Goal: Transaction & Acquisition: Purchase product/service

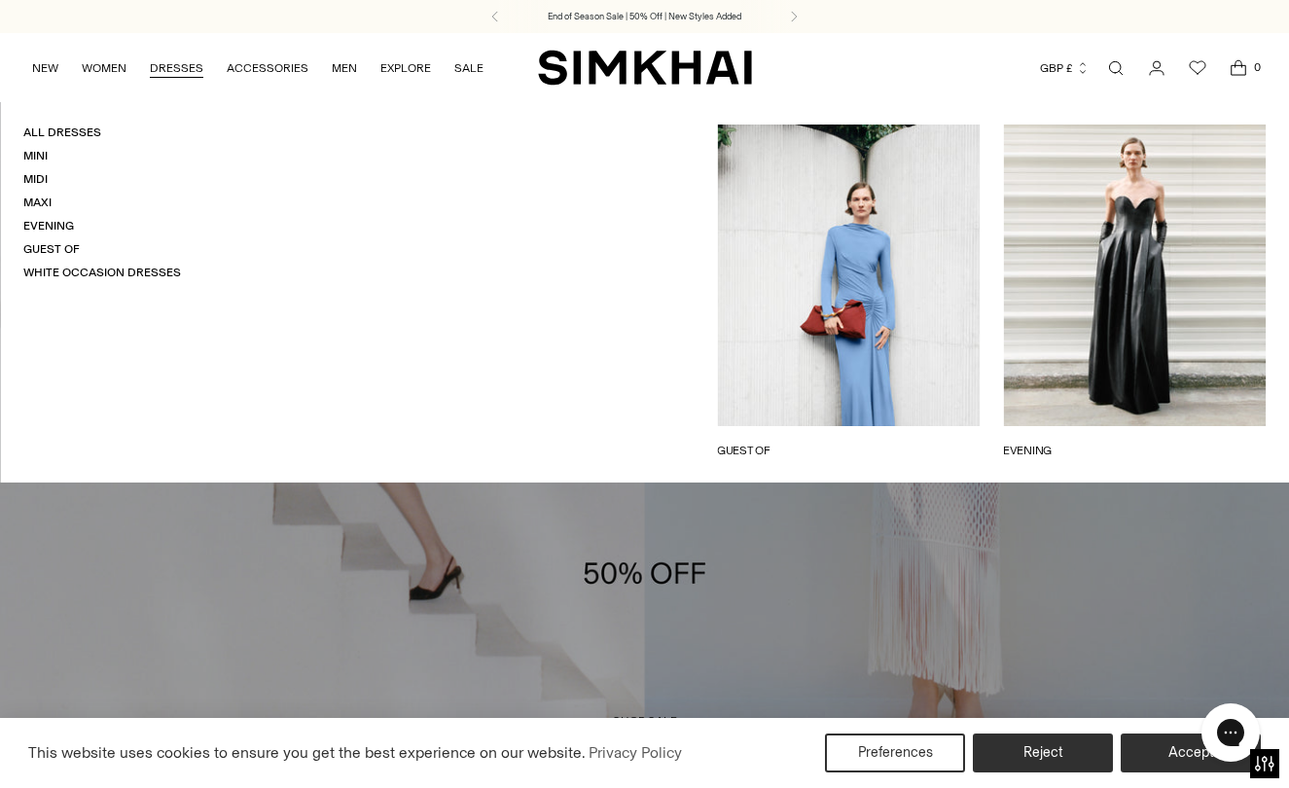
click at [168, 68] on link "DRESSES" at bounding box center [177, 68] width 54 height 43
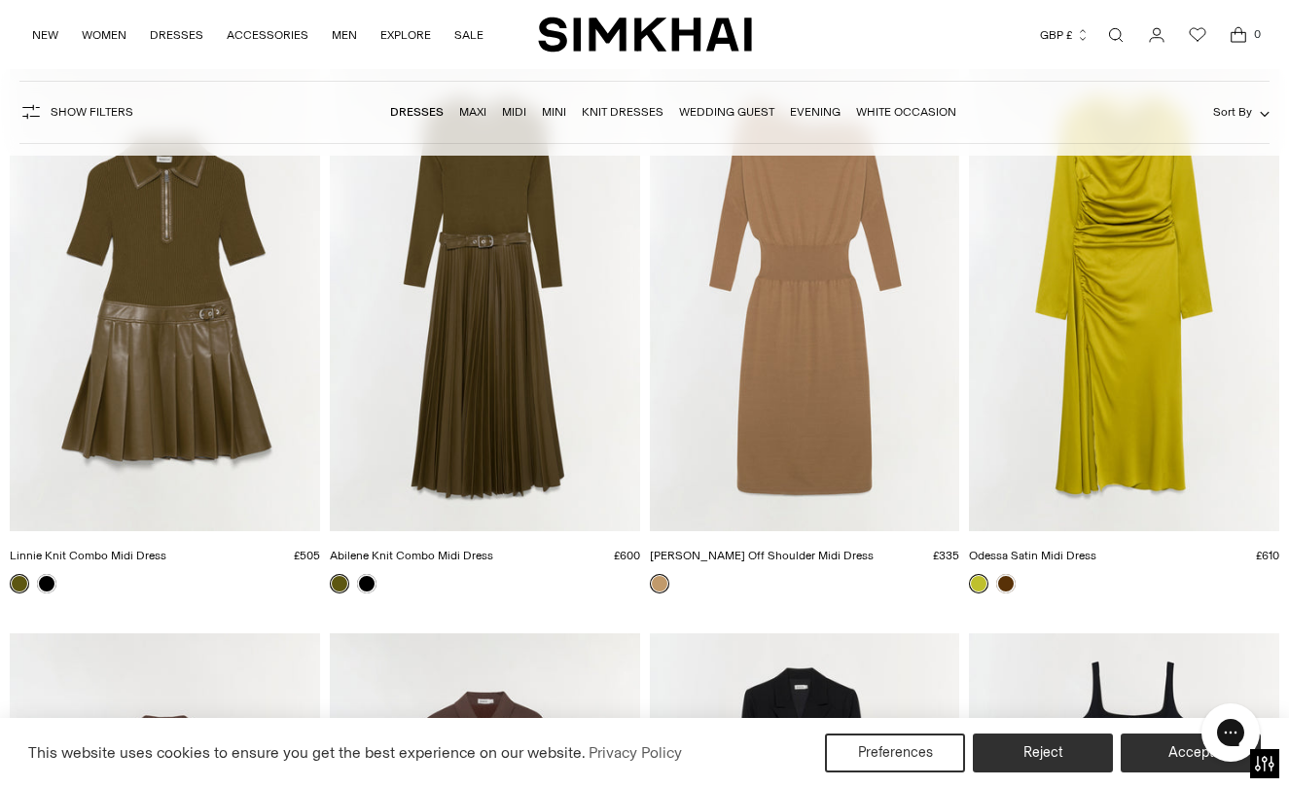
scroll to position [5852, 0]
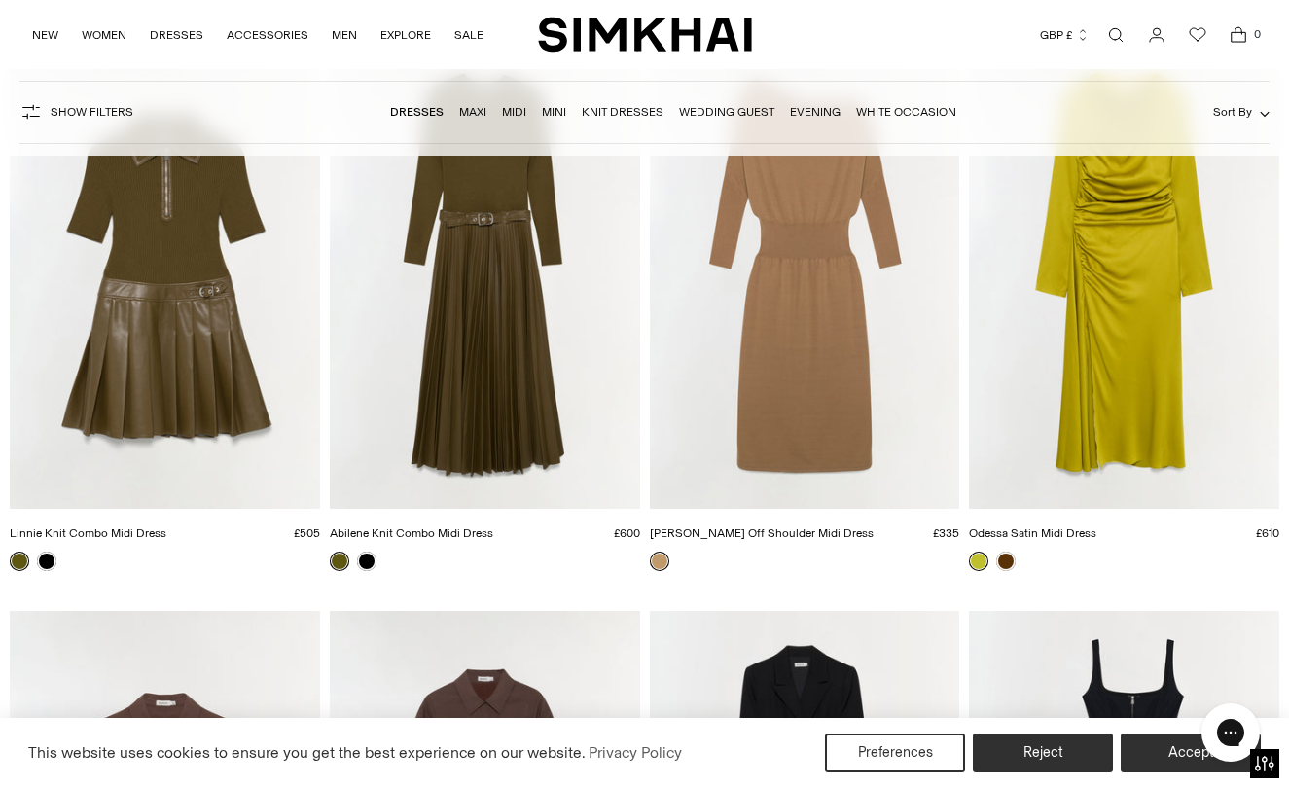
click at [1245, 110] on span "Sort By" at bounding box center [1232, 112] width 39 height 14
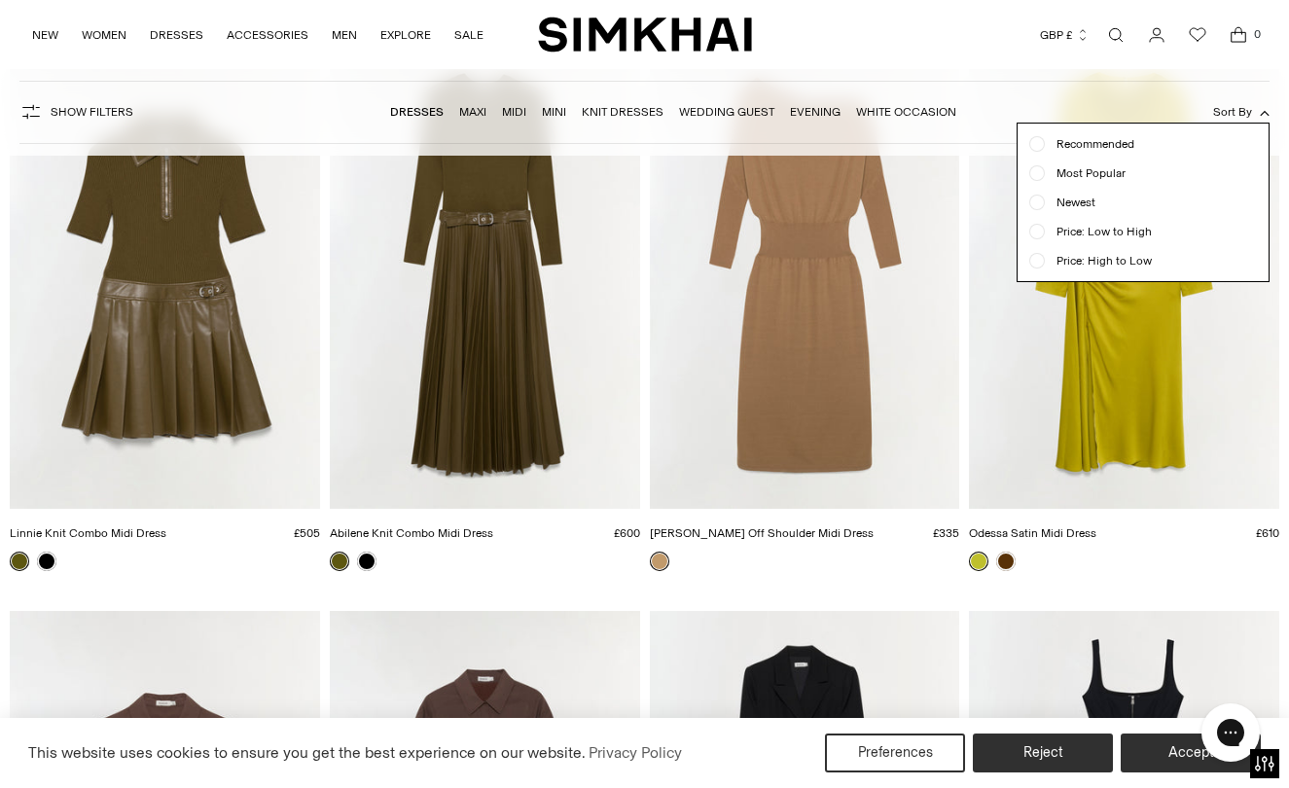
click at [1245, 110] on span "Sort By" at bounding box center [1232, 112] width 39 height 14
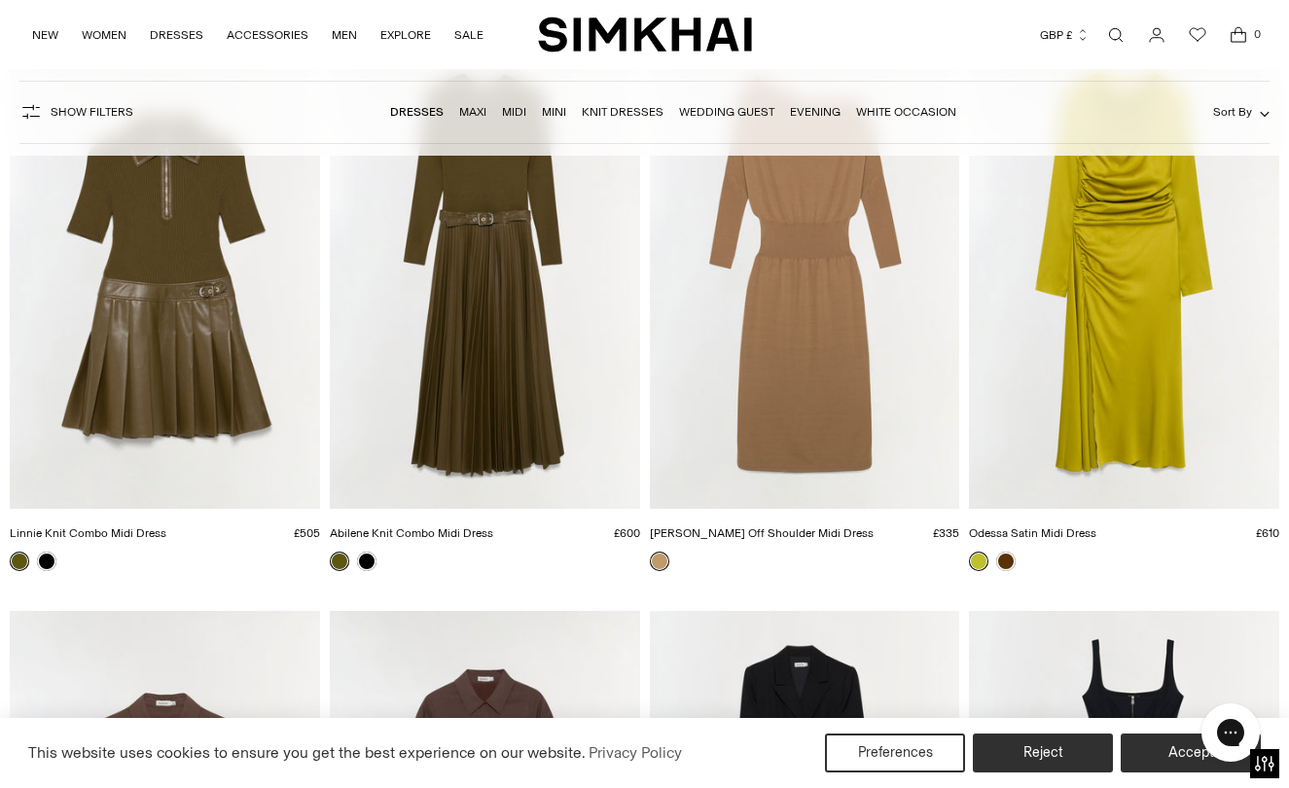
click at [735, 113] on link "Wedding Guest" at bounding box center [726, 112] width 95 height 14
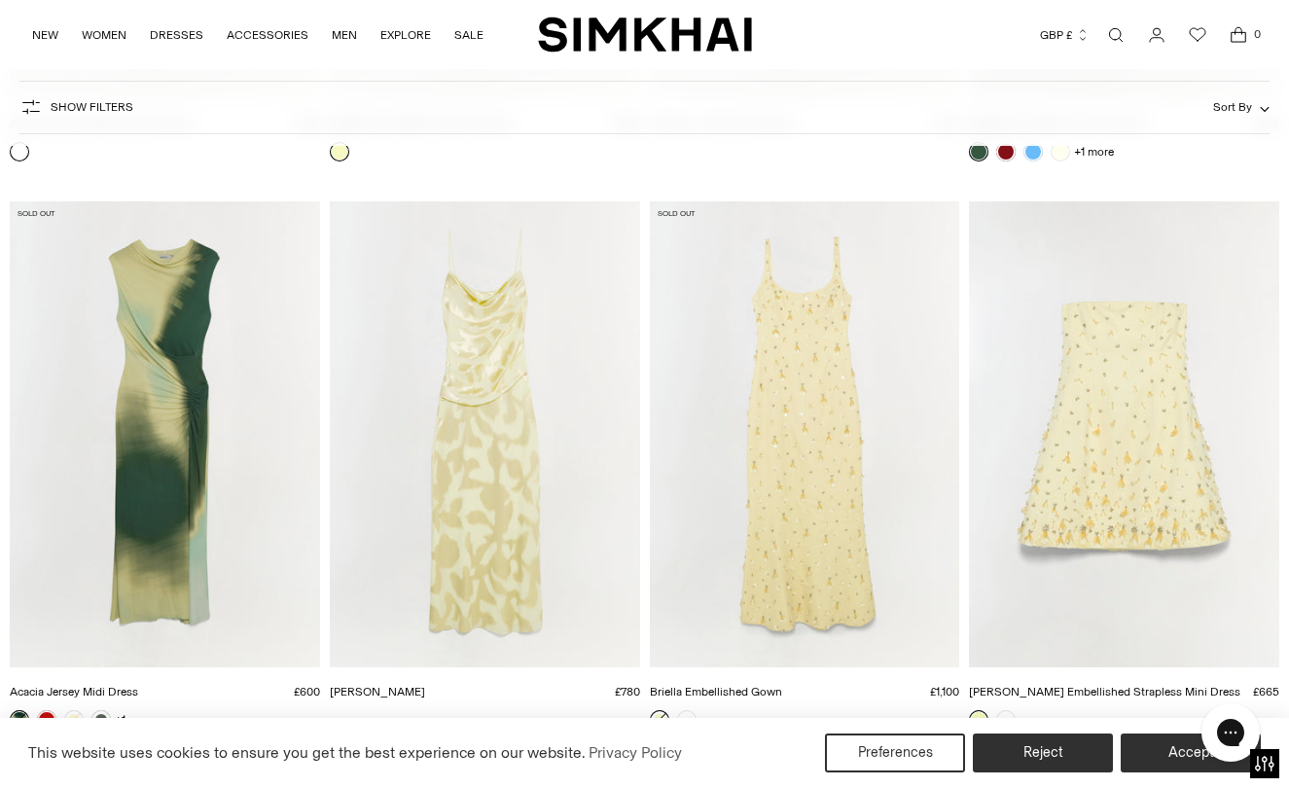
scroll to position [7417, 0]
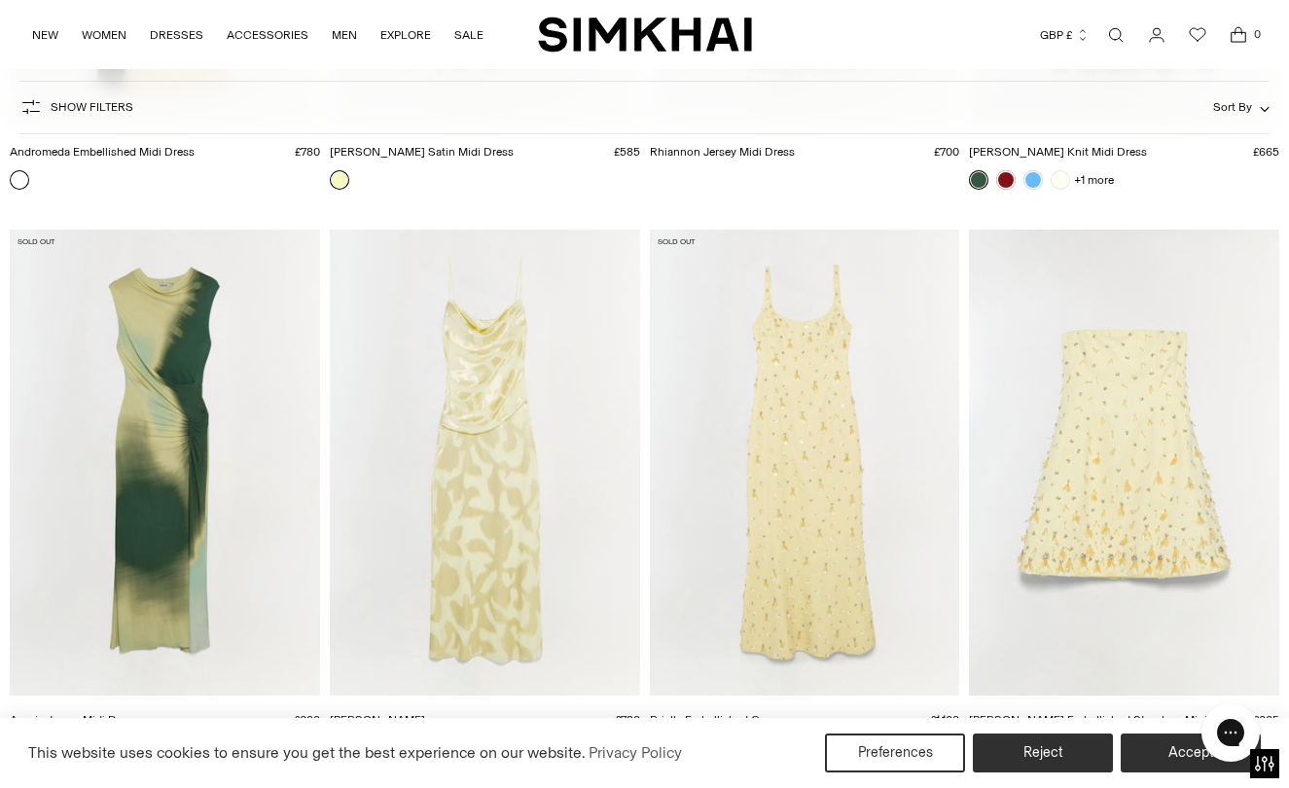
click at [0, 0] on img "Briella Embellished Gown" at bounding box center [0, 0] width 0 height 0
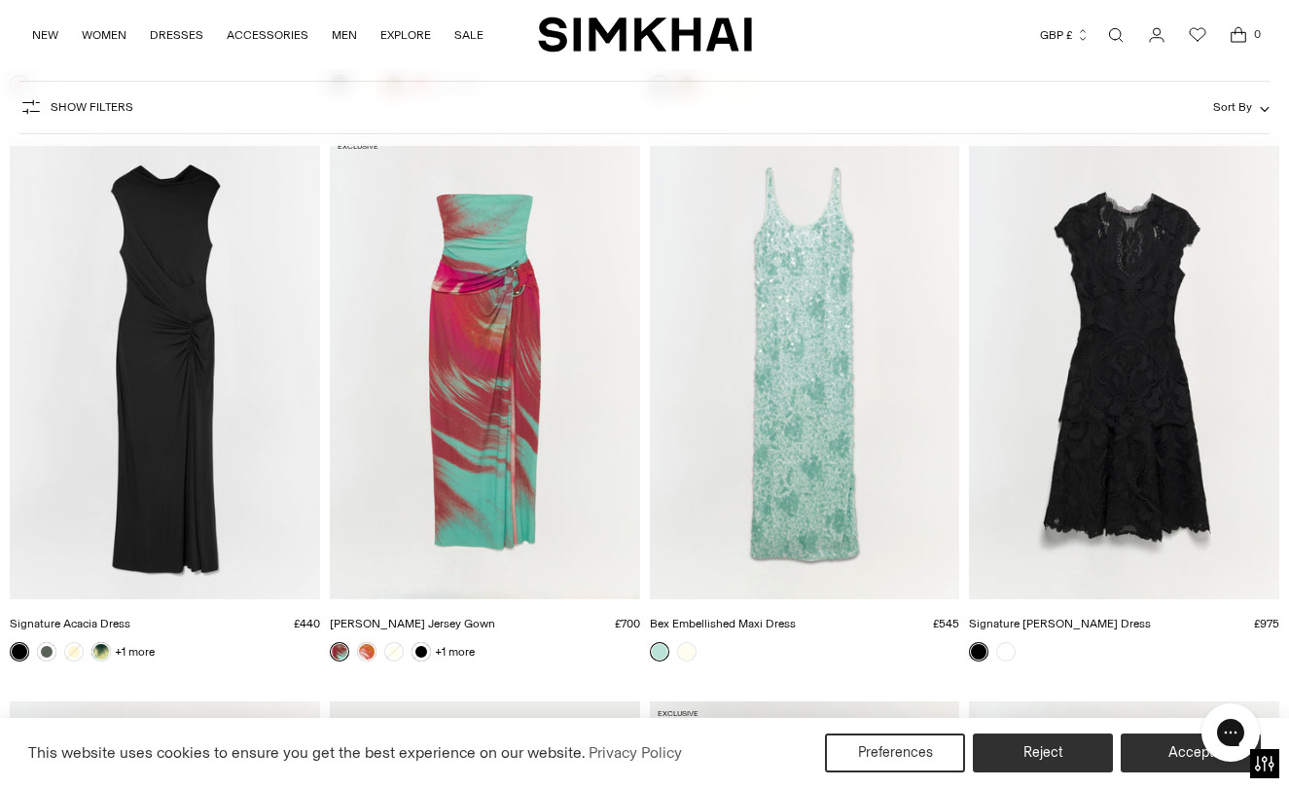
scroll to position [11489, 0]
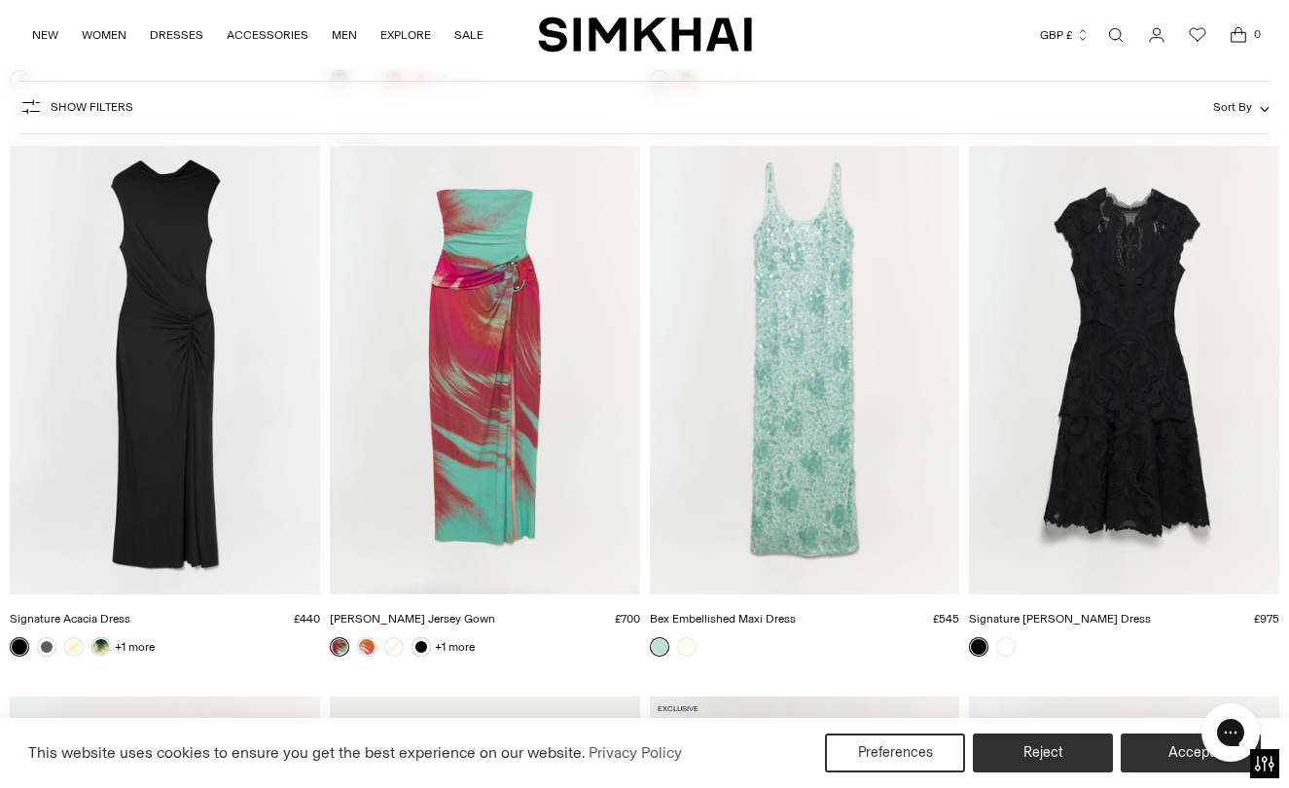
click at [0, 0] on img "Bex Embellished Maxi Dress" at bounding box center [0, 0] width 0 height 0
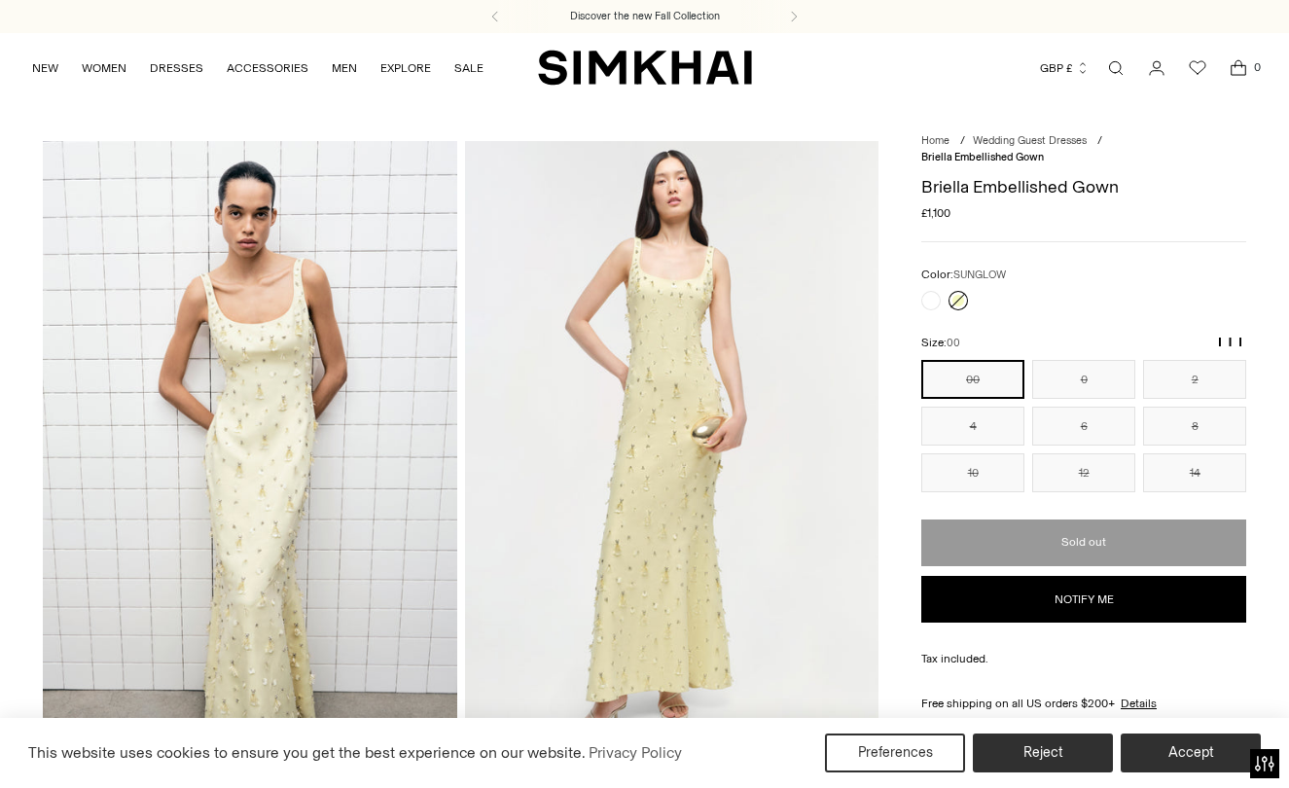
click at [568, 372] on img at bounding box center [672, 452] width 414 height 622
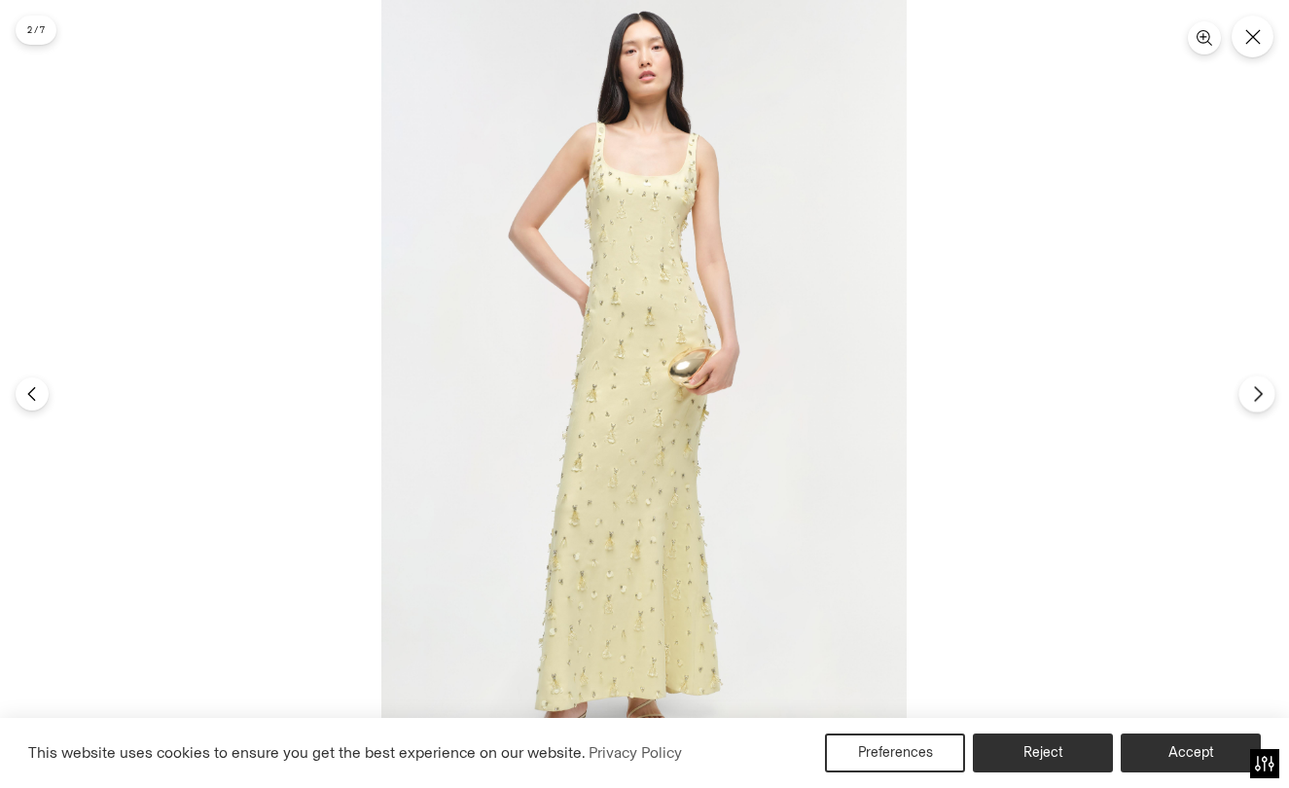
click at [1260, 396] on icon "Next" at bounding box center [1257, 394] width 7 height 15
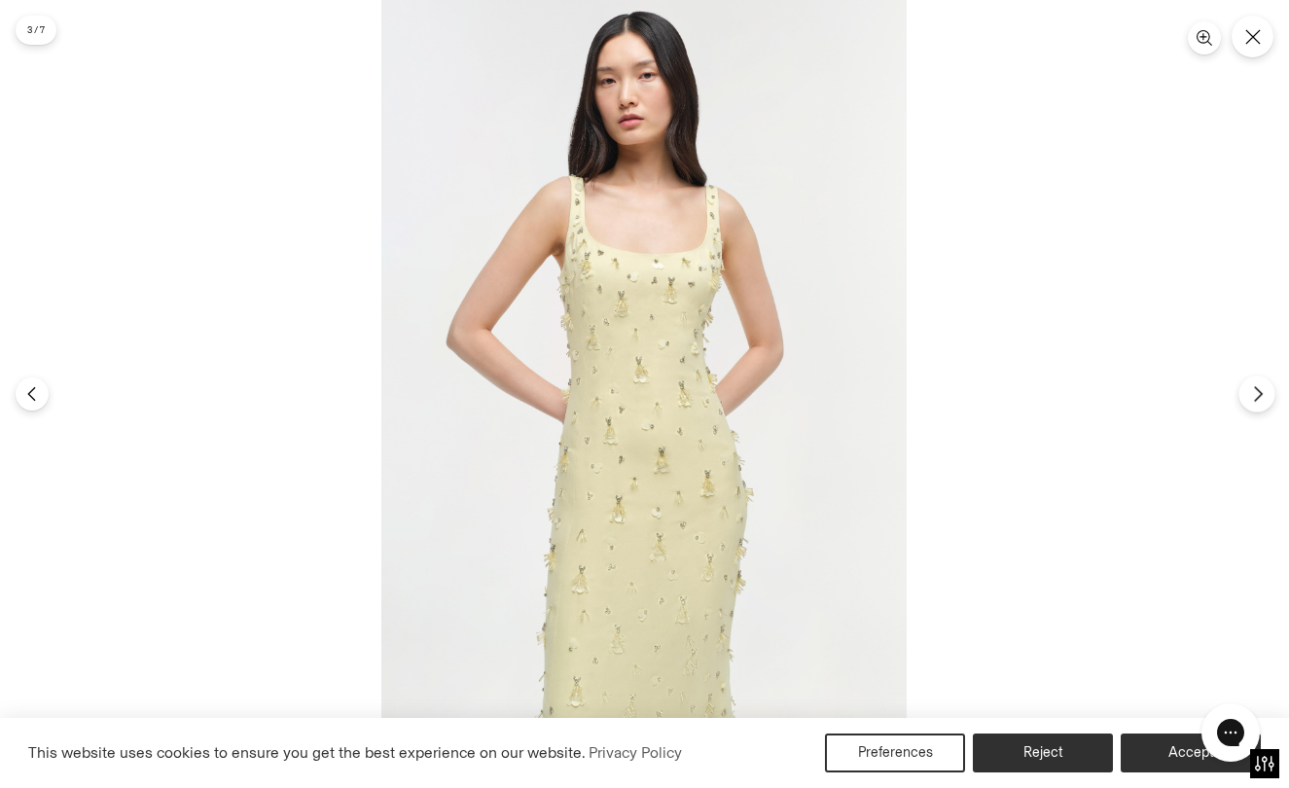
click at [1260, 396] on icon "Next" at bounding box center [1257, 394] width 7 height 15
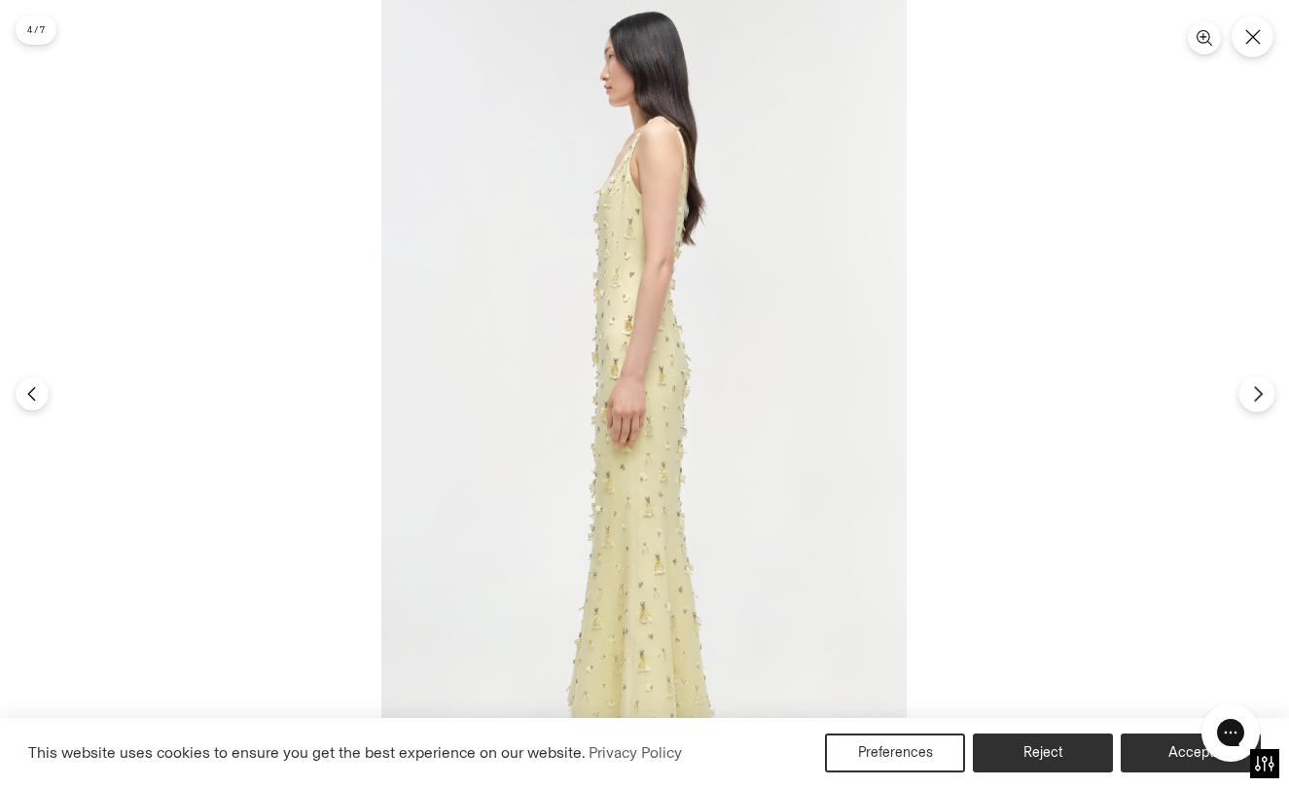
click at [1260, 396] on icon "Next" at bounding box center [1257, 394] width 7 height 15
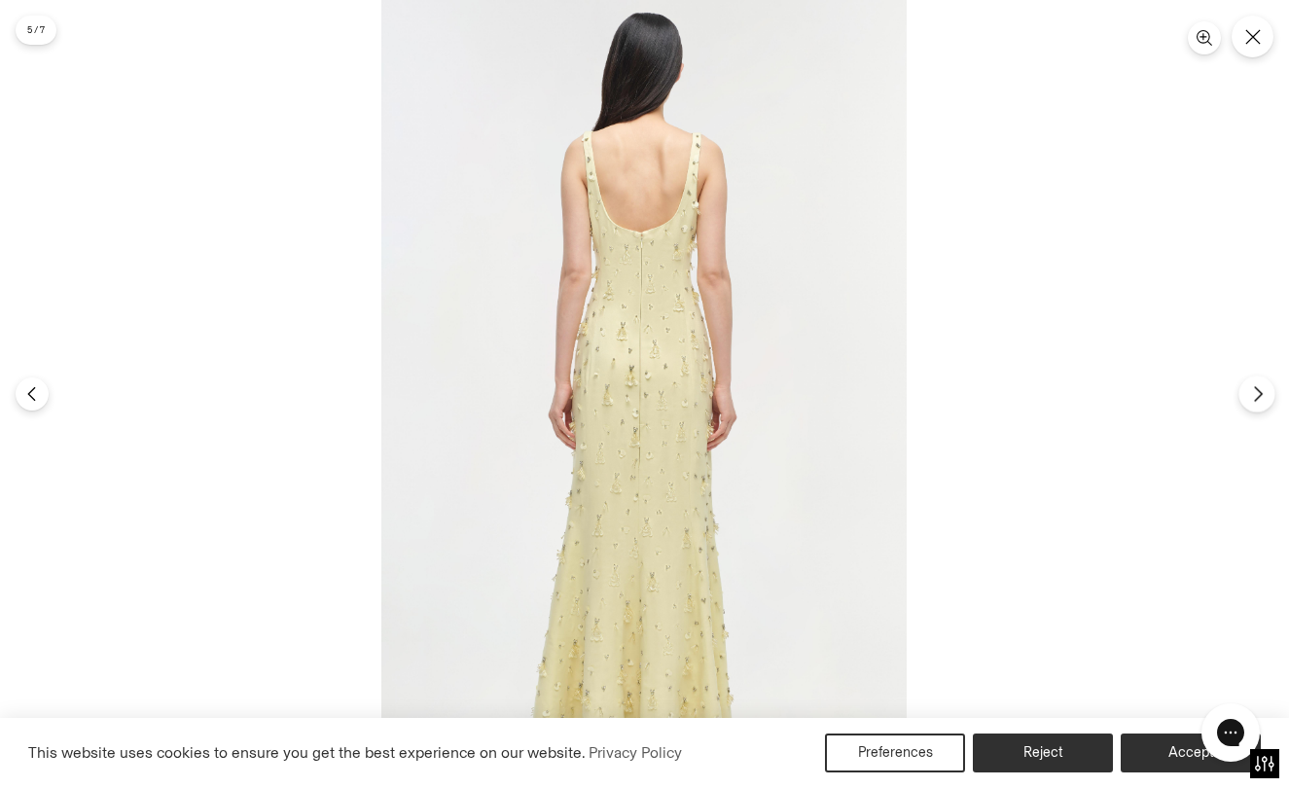
click at [1260, 396] on icon "Next" at bounding box center [1257, 394] width 7 height 15
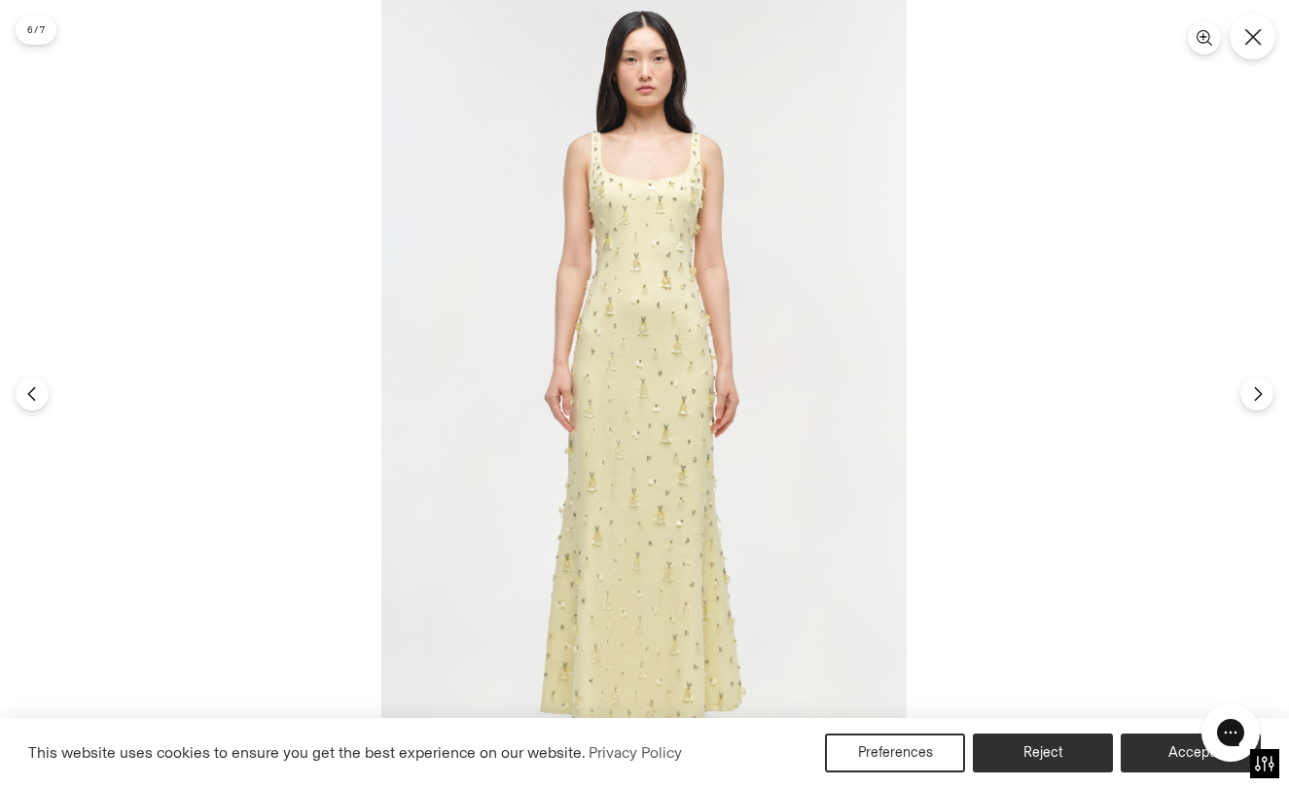
click at [1252, 45] on icon "Close" at bounding box center [1253, 37] width 18 height 18
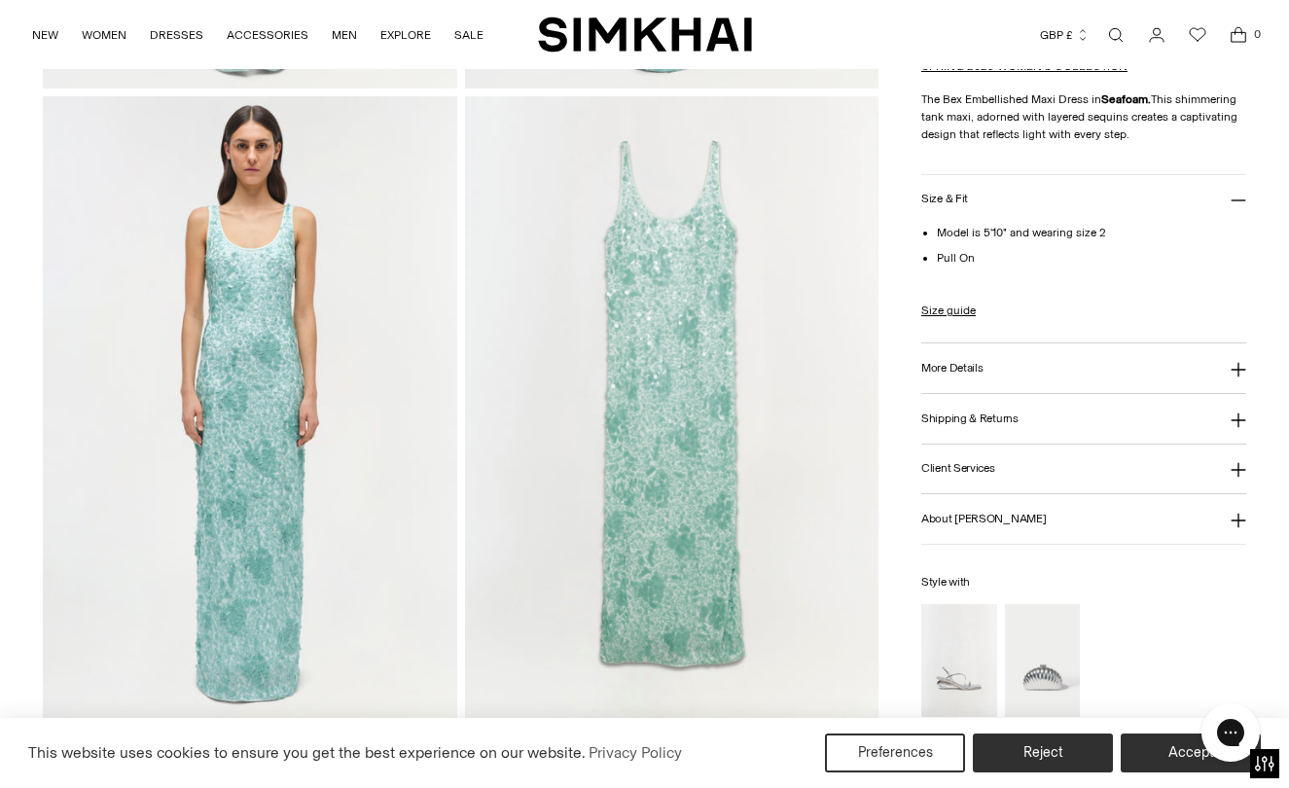
scroll to position [1238, 0]
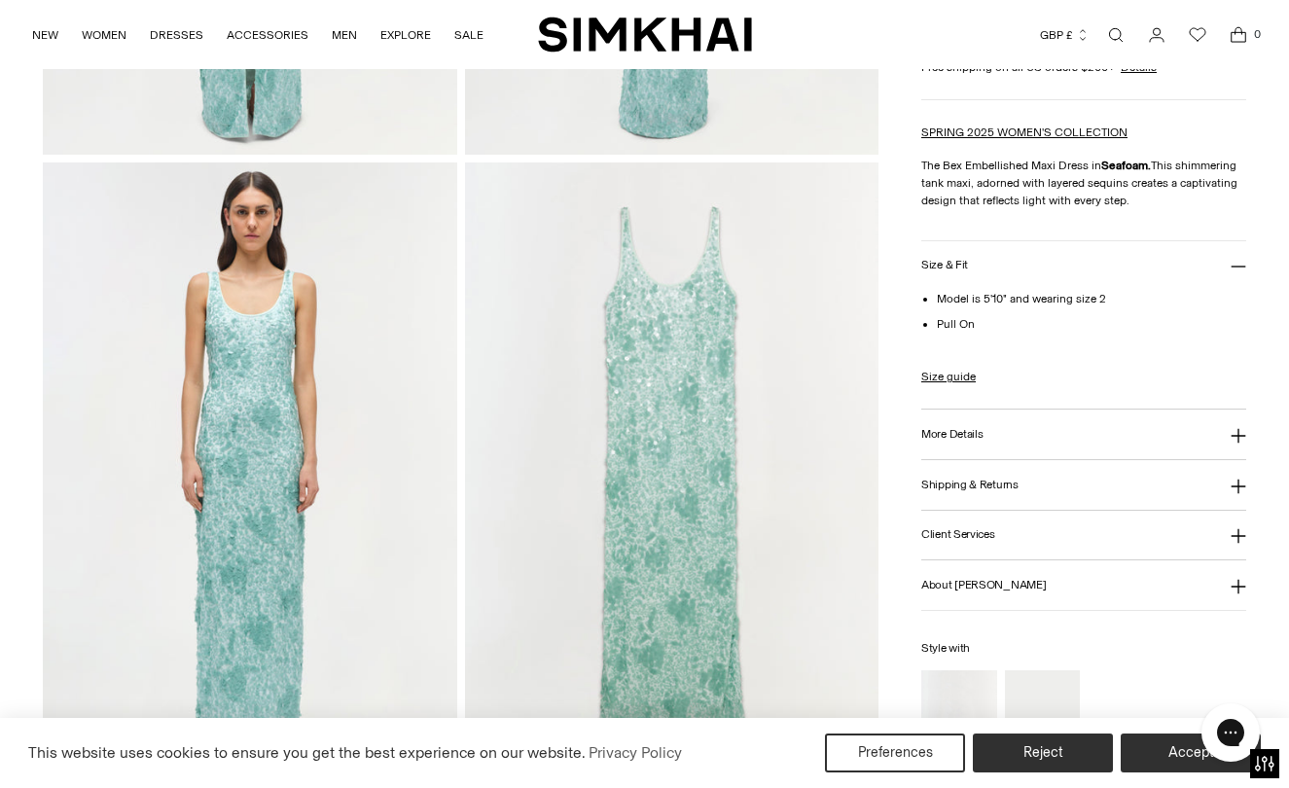
click at [378, 416] on img at bounding box center [250, 473] width 414 height 622
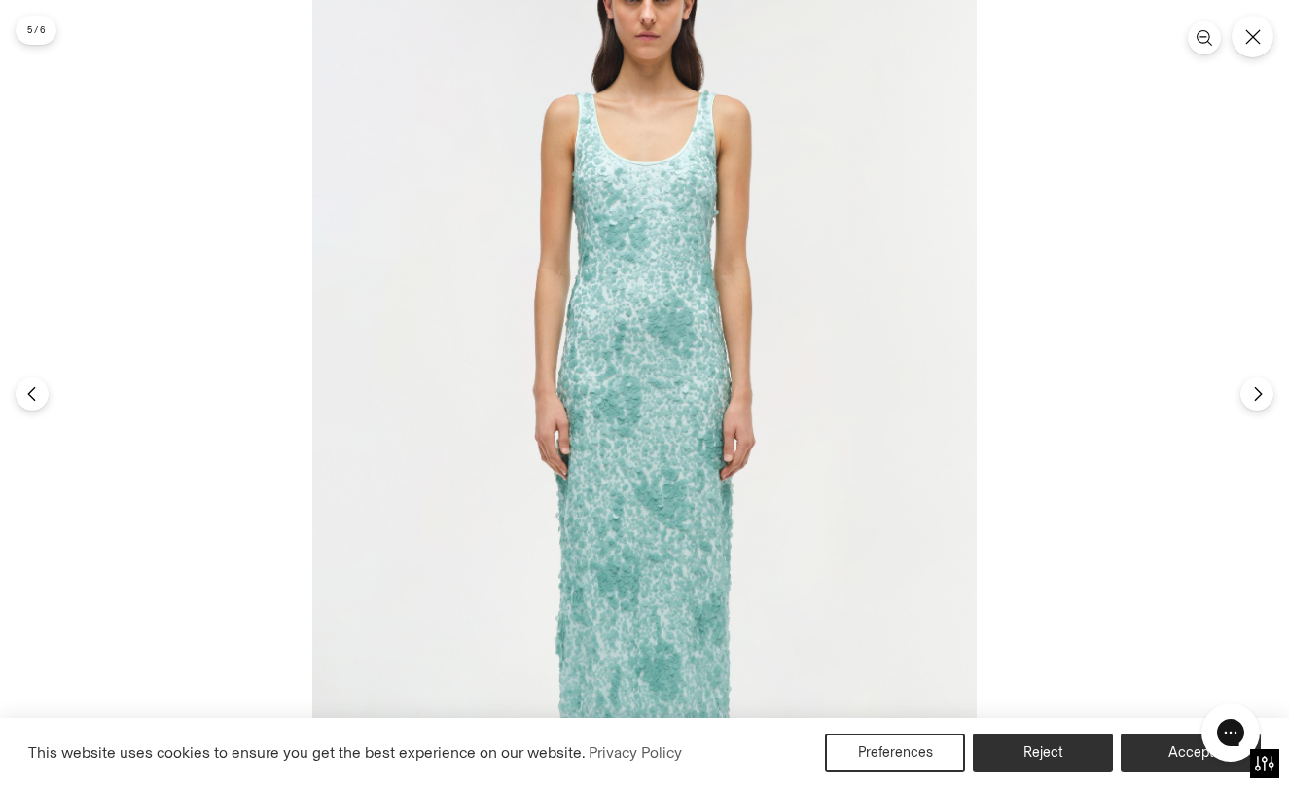
click at [1247, 57] on div at bounding box center [644, 394] width 1289 height 788
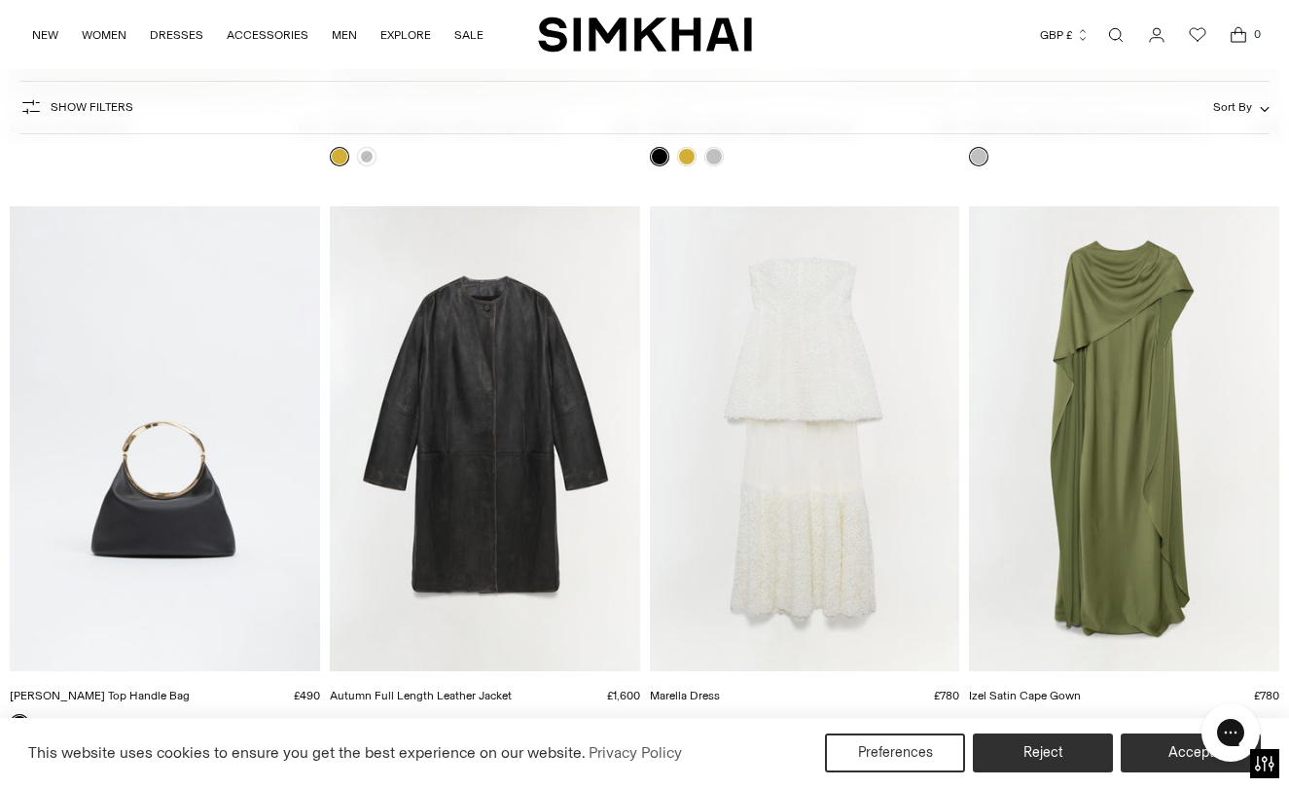
scroll to position [14248, 0]
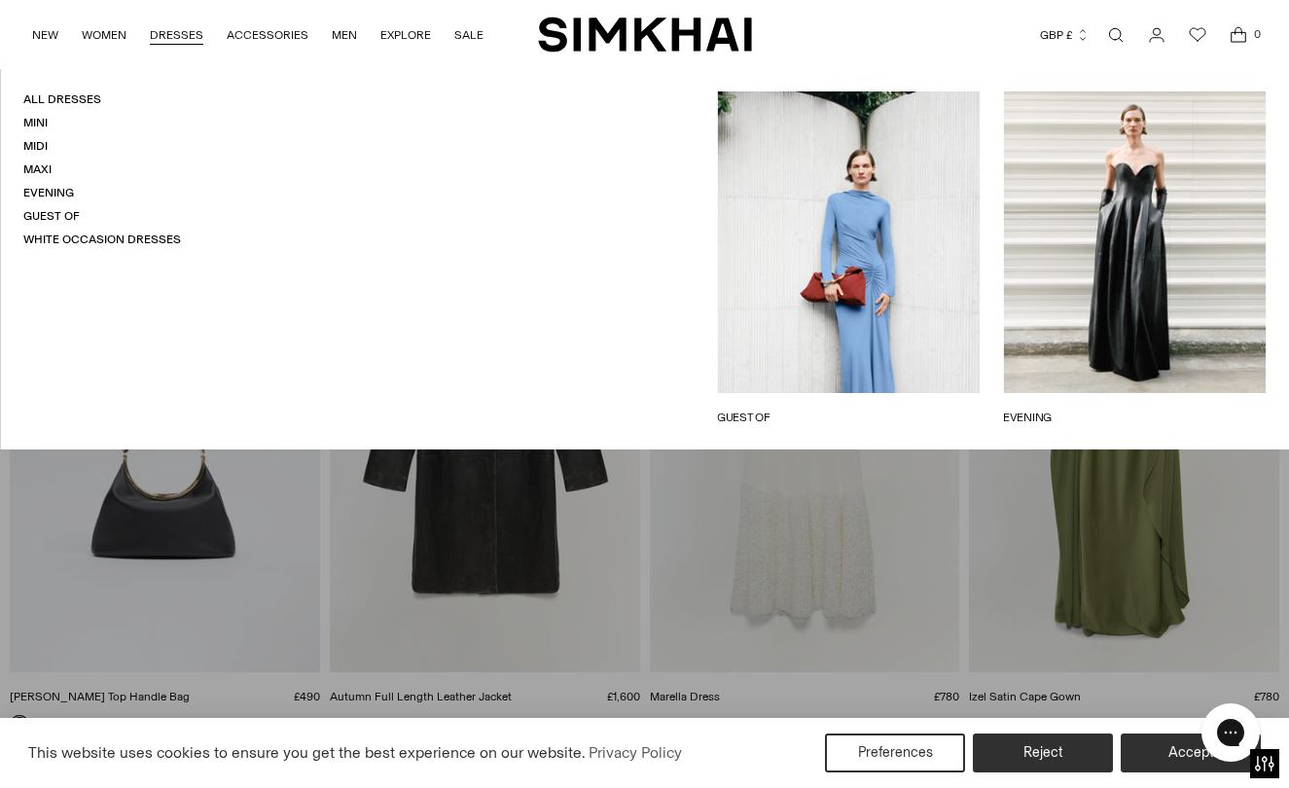
click at [186, 41] on link "DRESSES" at bounding box center [177, 35] width 54 height 43
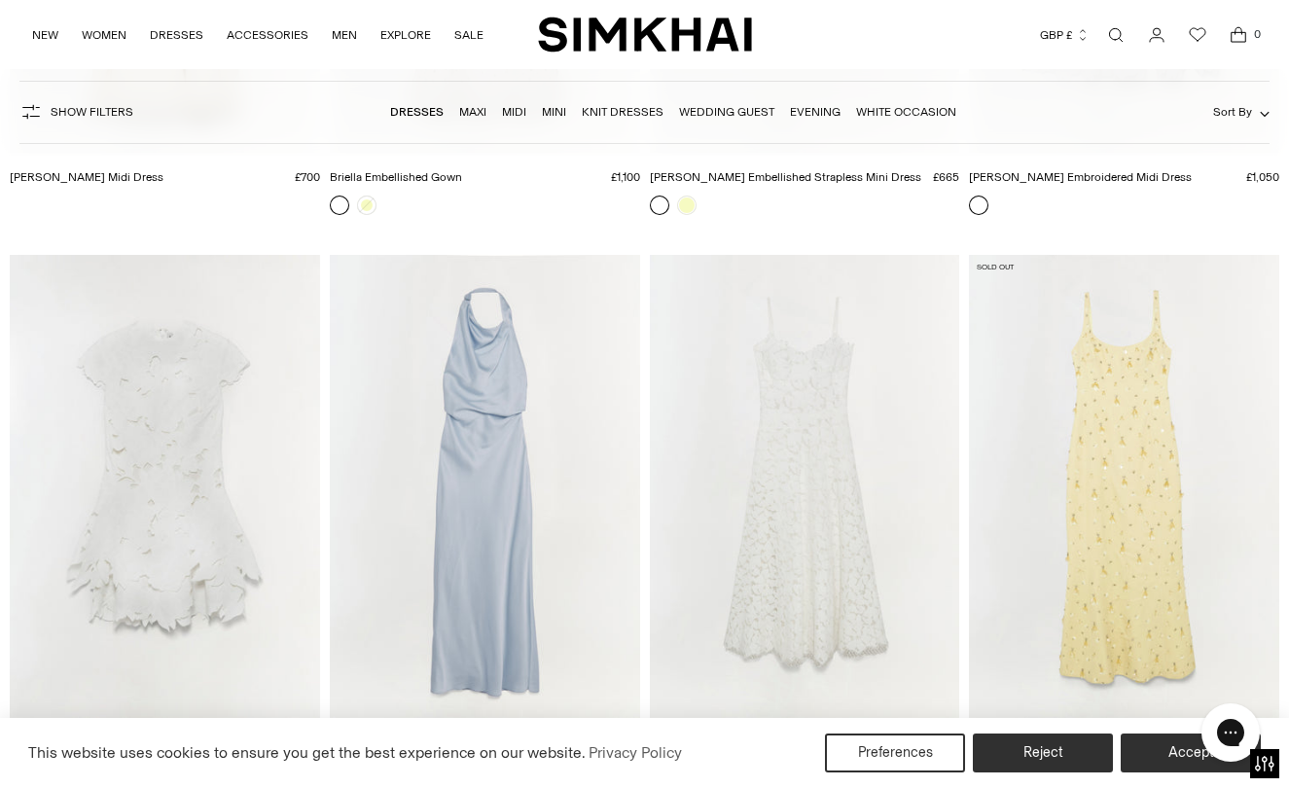
scroll to position [9042, 0]
